Goal: Information Seeking & Learning: Learn about a topic

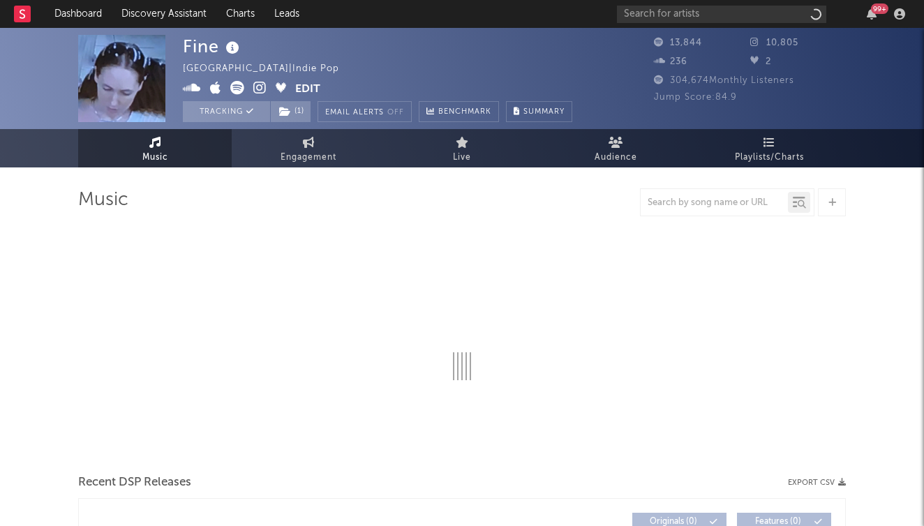
select select "6m"
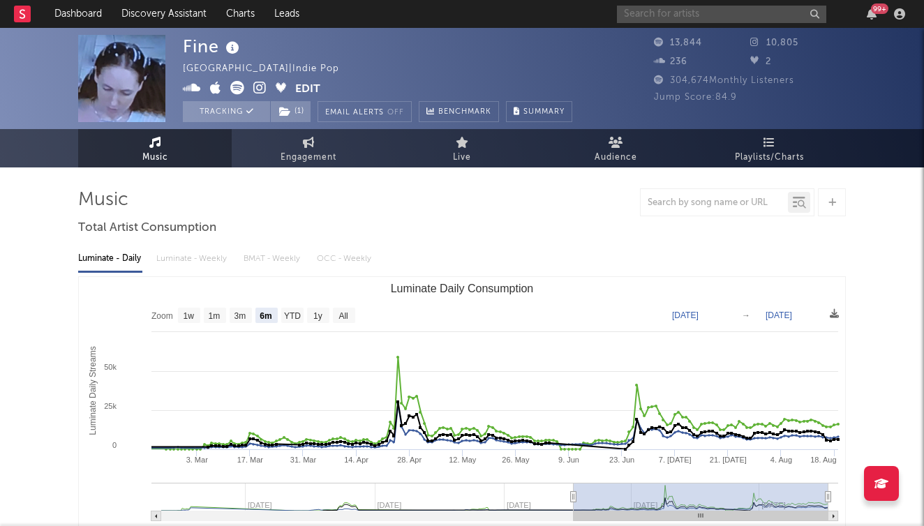
click at [630, 17] on input "text" at bounding box center [721, 14] width 209 height 17
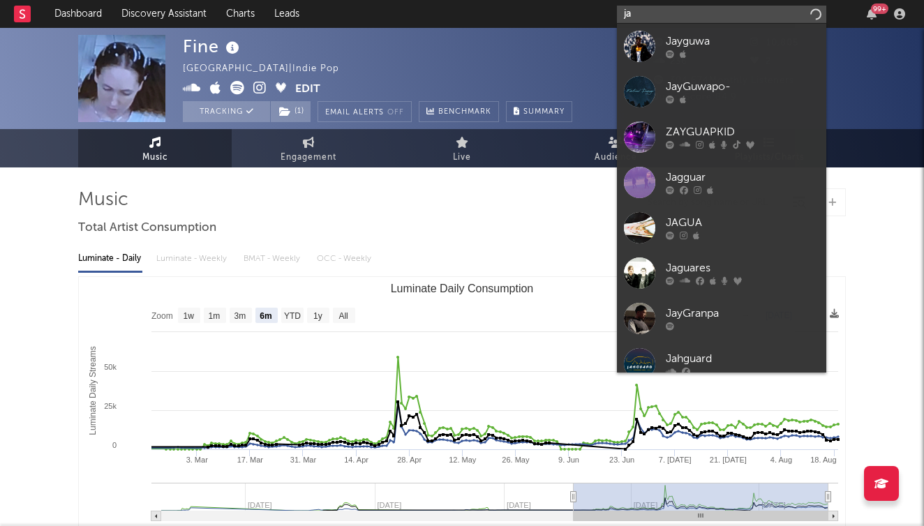
type input "j"
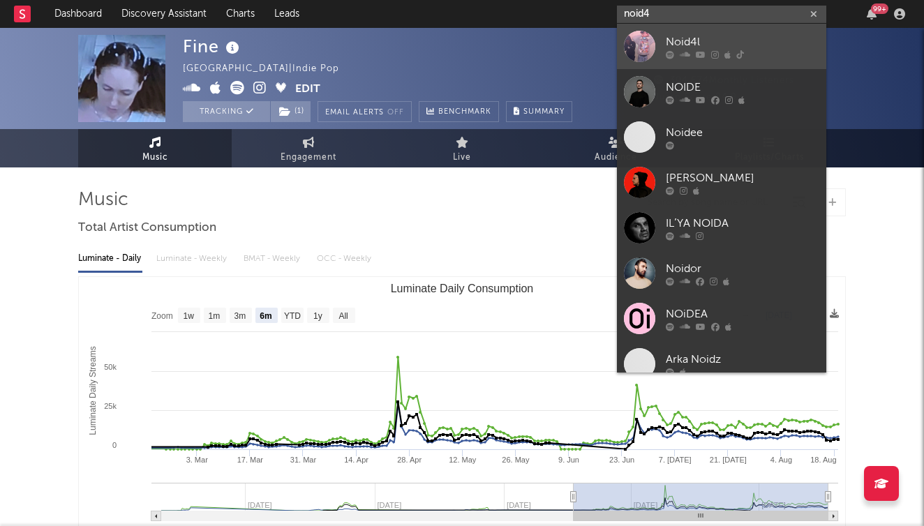
type input "noid4"
click at [687, 47] on div "Noid4l" at bounding box center [742, 41] width 153 height 17
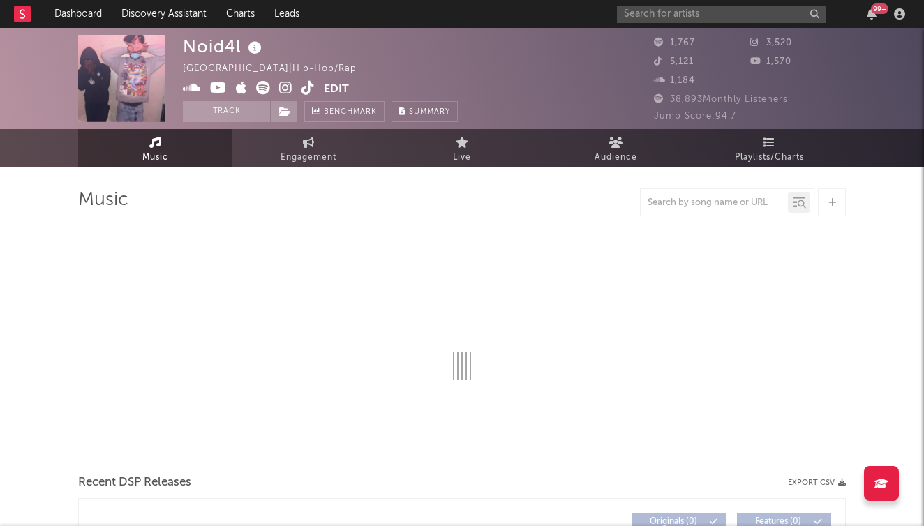
select select "6m"
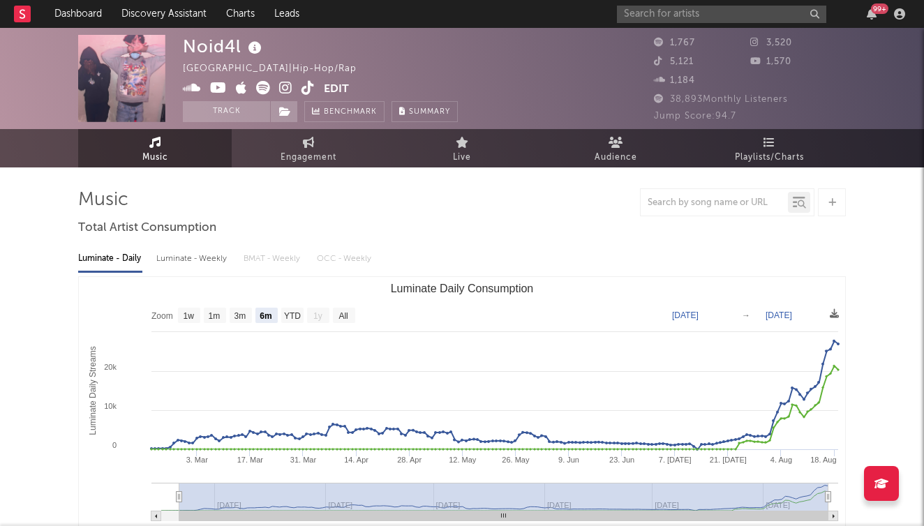
click at [205, 266] on div "Luminate - Weekly" at bounding box center [192, 259] width 73 height 24
select select "6m"
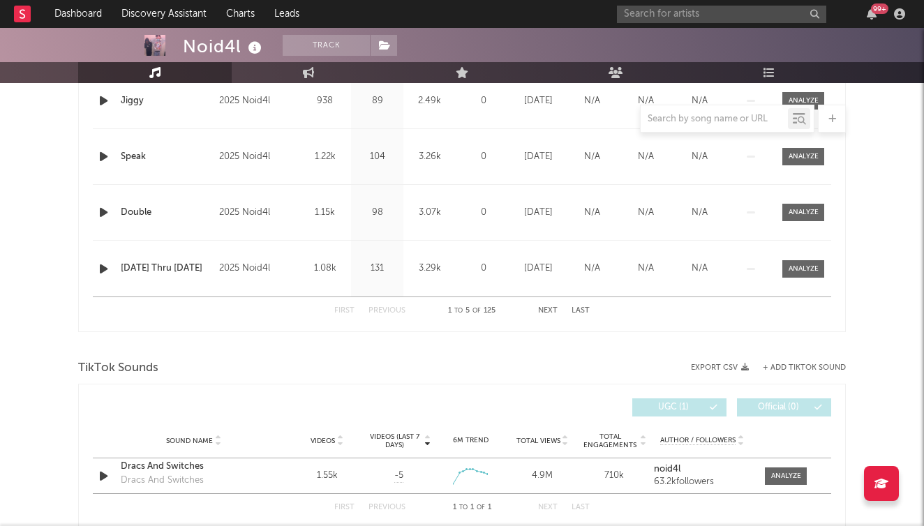
scroll to position [673, 0]
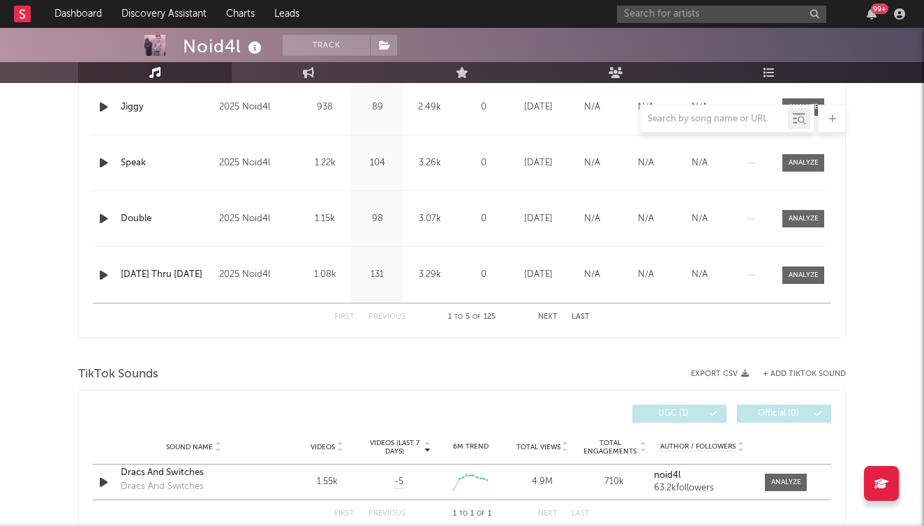
click at [543, 314] on button "Next" at bounding box center [548, 317] width 20 height 8
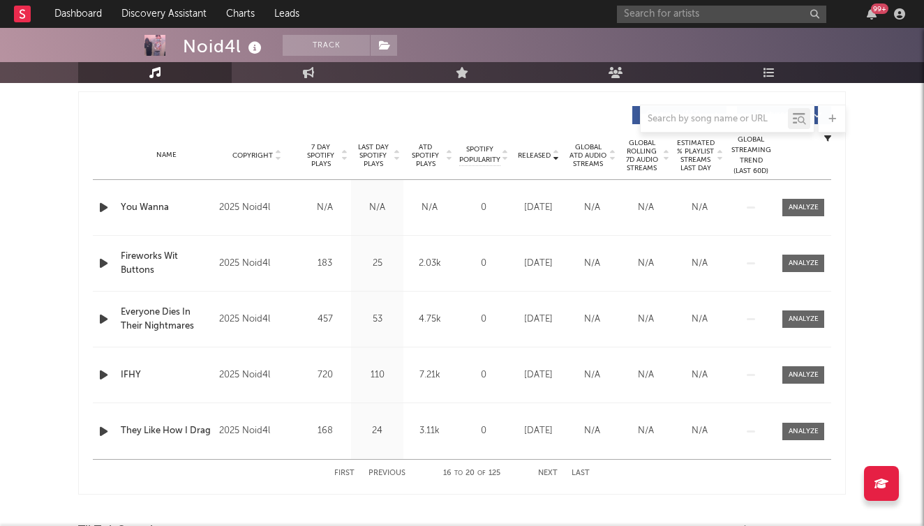
scroll to position [527, 0]
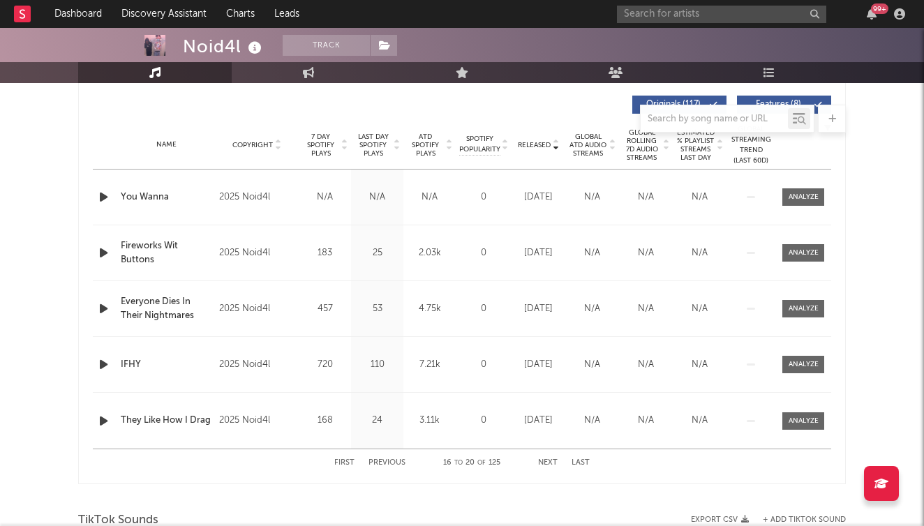
click at [95, 368] on div at bounding box center [105, 364] width 24 height 17
click at [98, 367] on icon "button" at bounding box center [103, 364] width 15 height 17
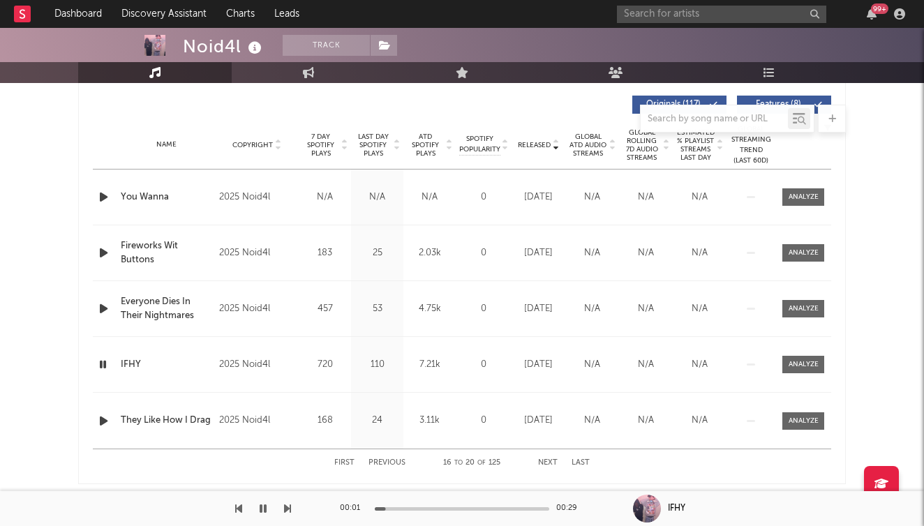
click at [98, 366] on icon "button" at bounding box center [102, 364] width 13 height 17
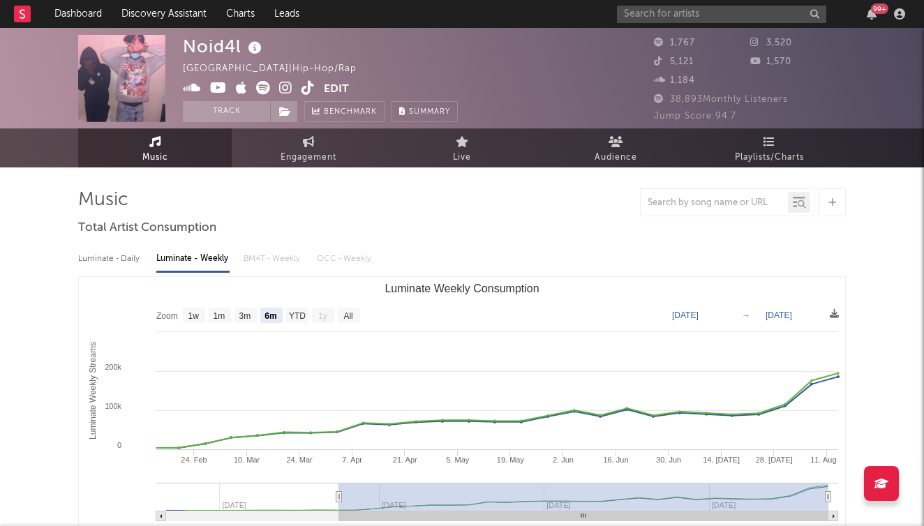
scroll to position [0, 0]
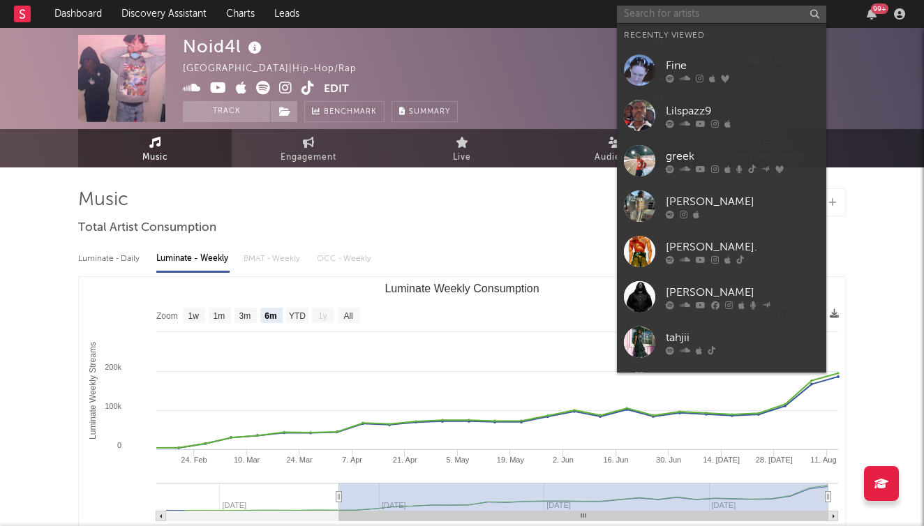
click at [661, 16] on input "text" at bounding box center [721, 14] width 209 height 17
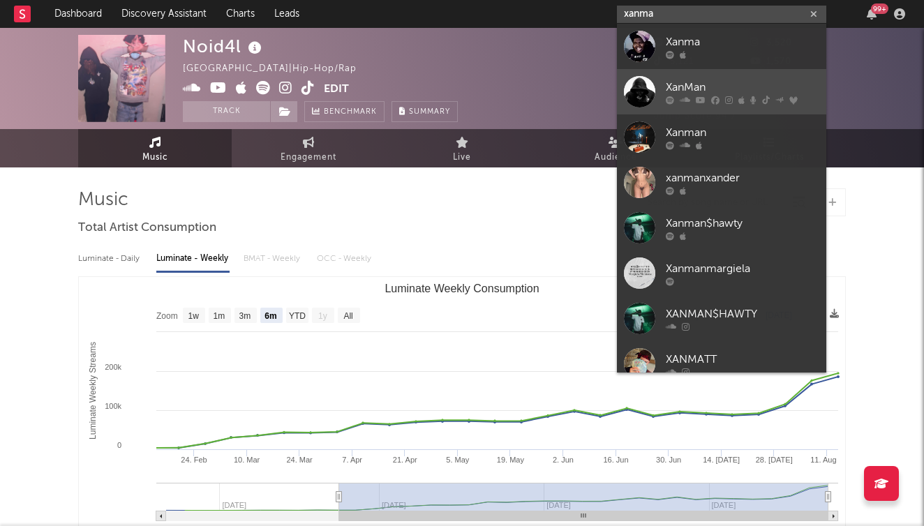
type input "xanma"
click at [688, 90] on div "XanMan" at bounding box center [742, 87] width 153 height 17
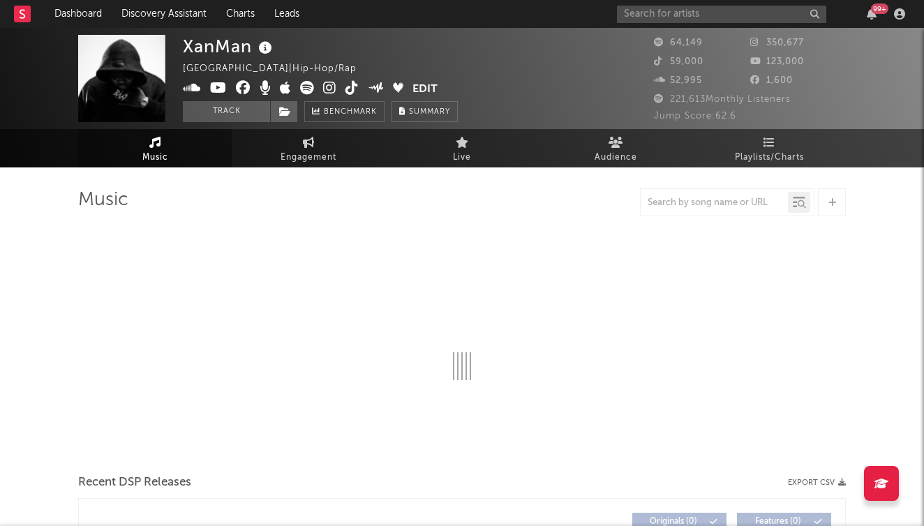
select select "6m"
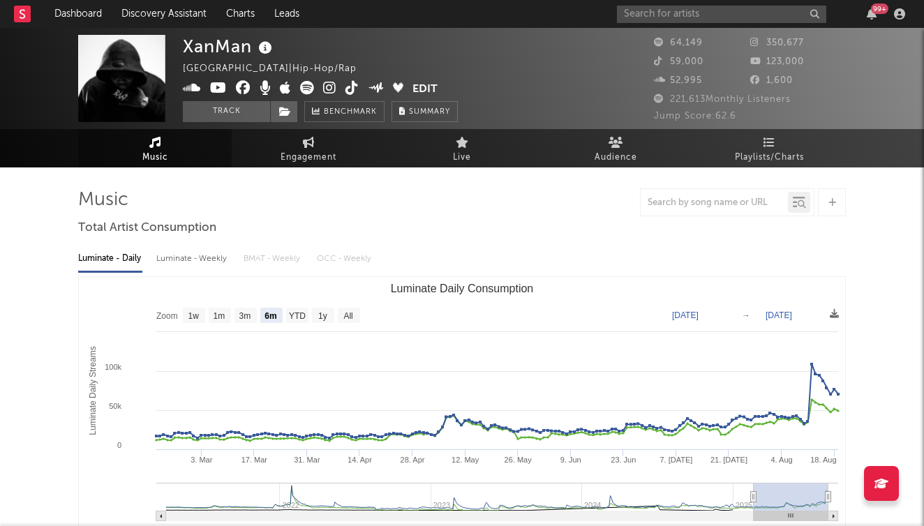
click at [213, 261] on div "Luminate - Weekly" at bounding box center [192, 259] width 73 height 24
select select "6m"
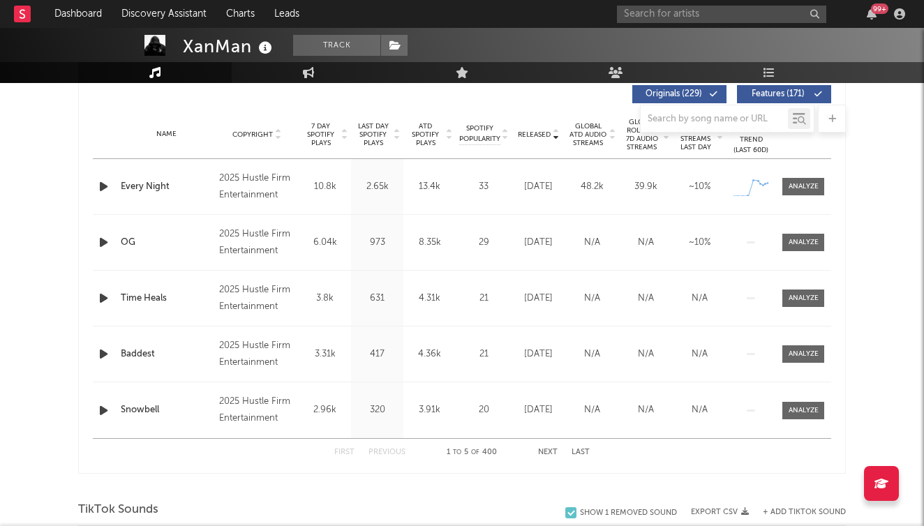
scroll to position [538, 0]
click at [551, 449] on button "Next" at bounding box center [548, 453] width 20 height 8
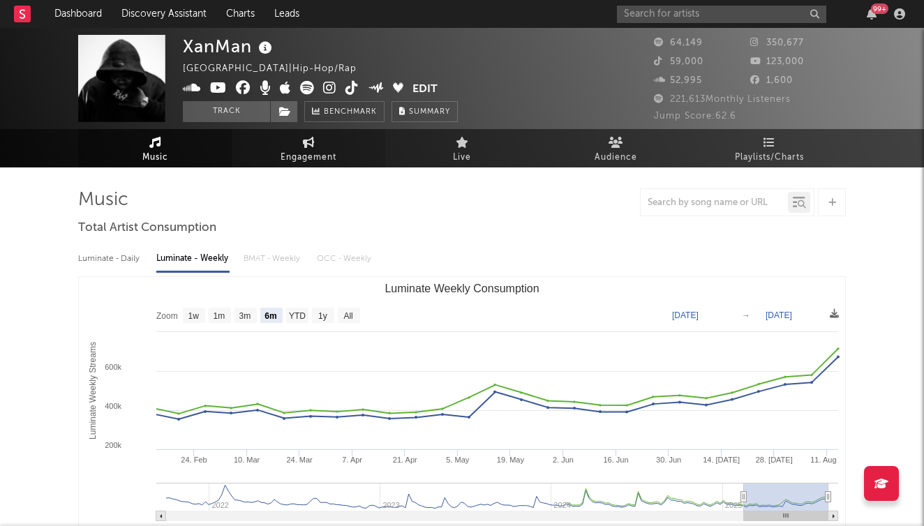
scroll to position [0, 0]
